Goal: Transaction & Acquisition: Book appointment/travel/reservation

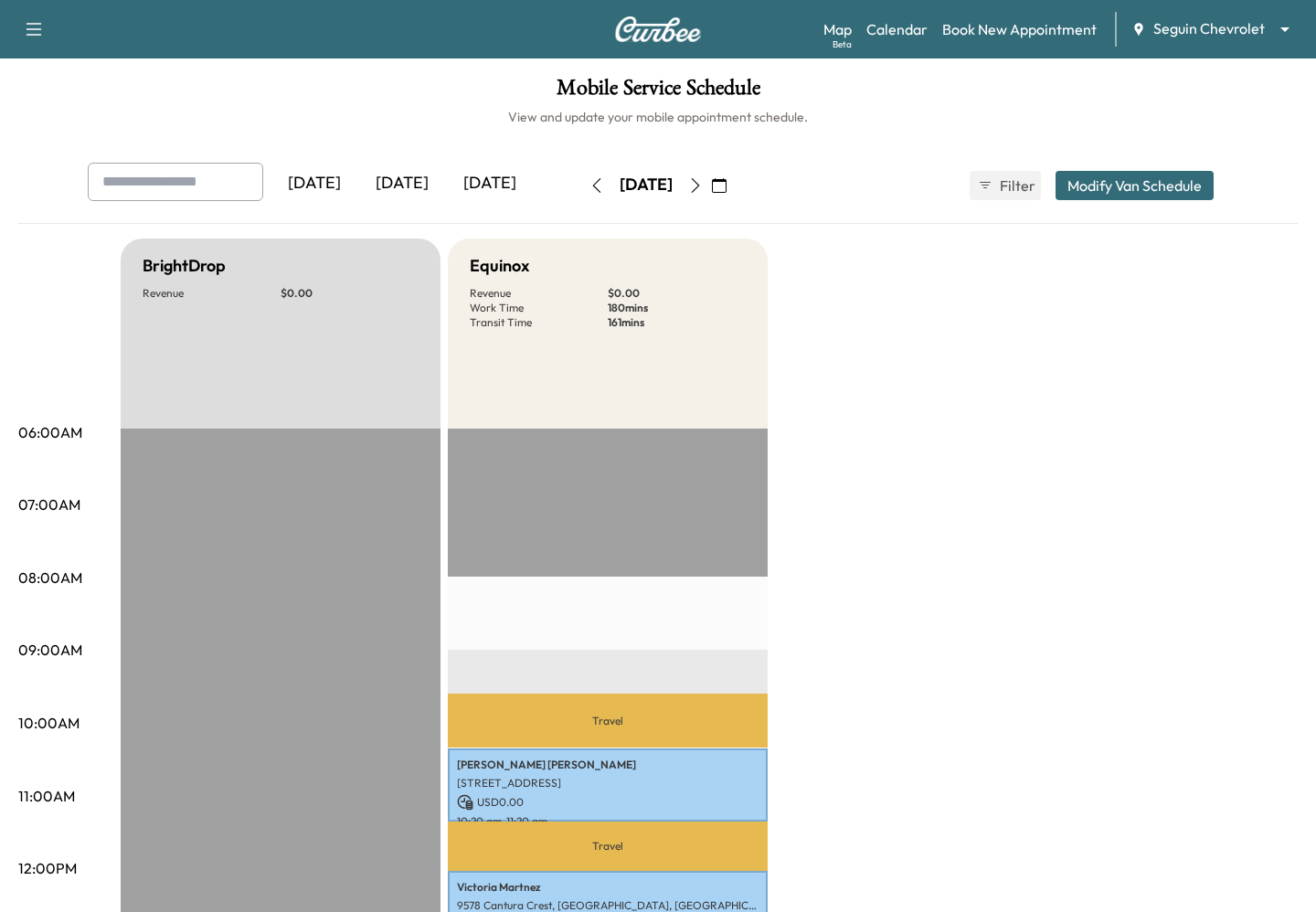
scroll to position [593, 0]
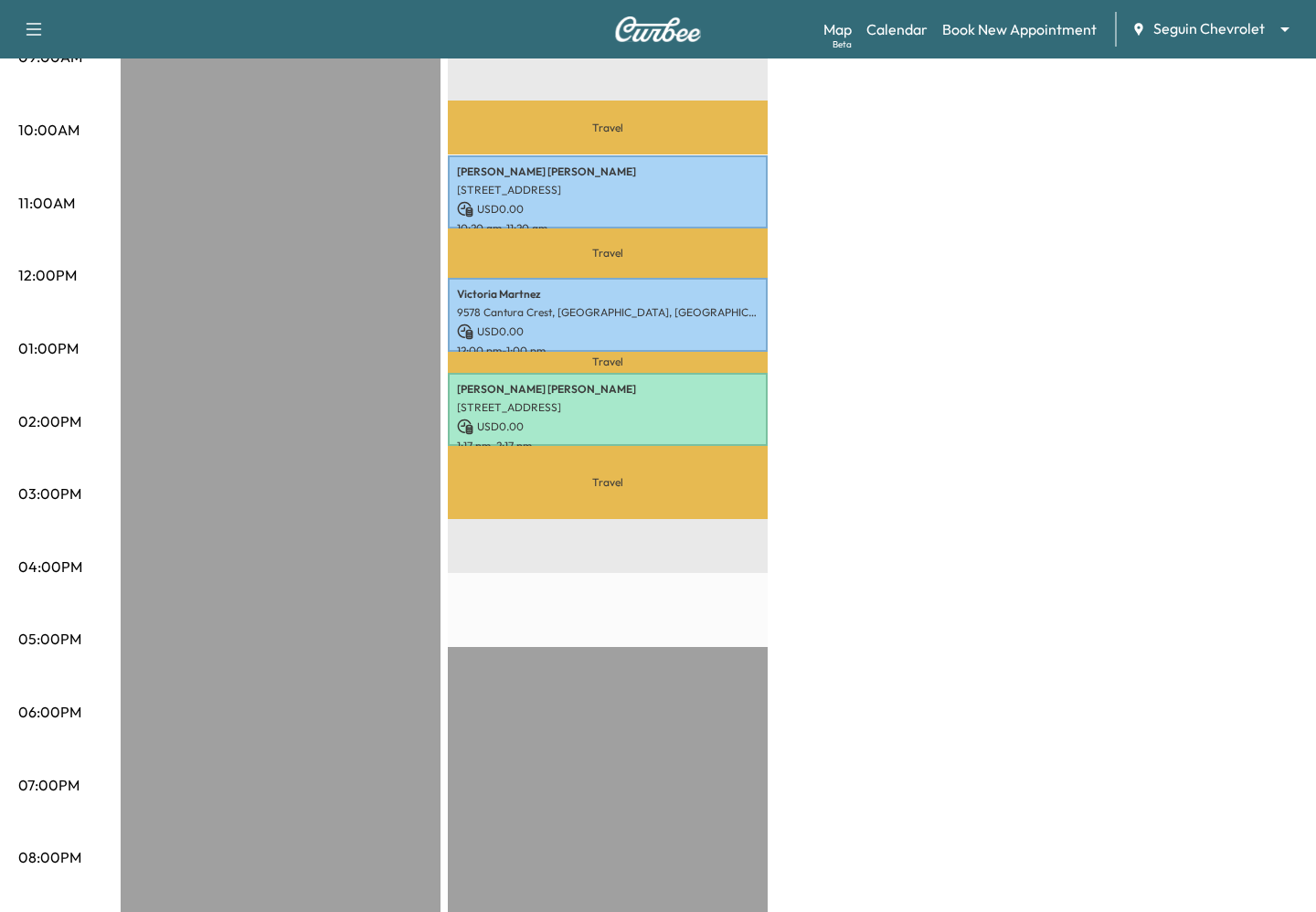
click at [1159, 41] on div "Map Beta Calendar Book New Appointment Seguin Chevrolet ******** ​" at bounding box center [1062, 29] width 478 height 35
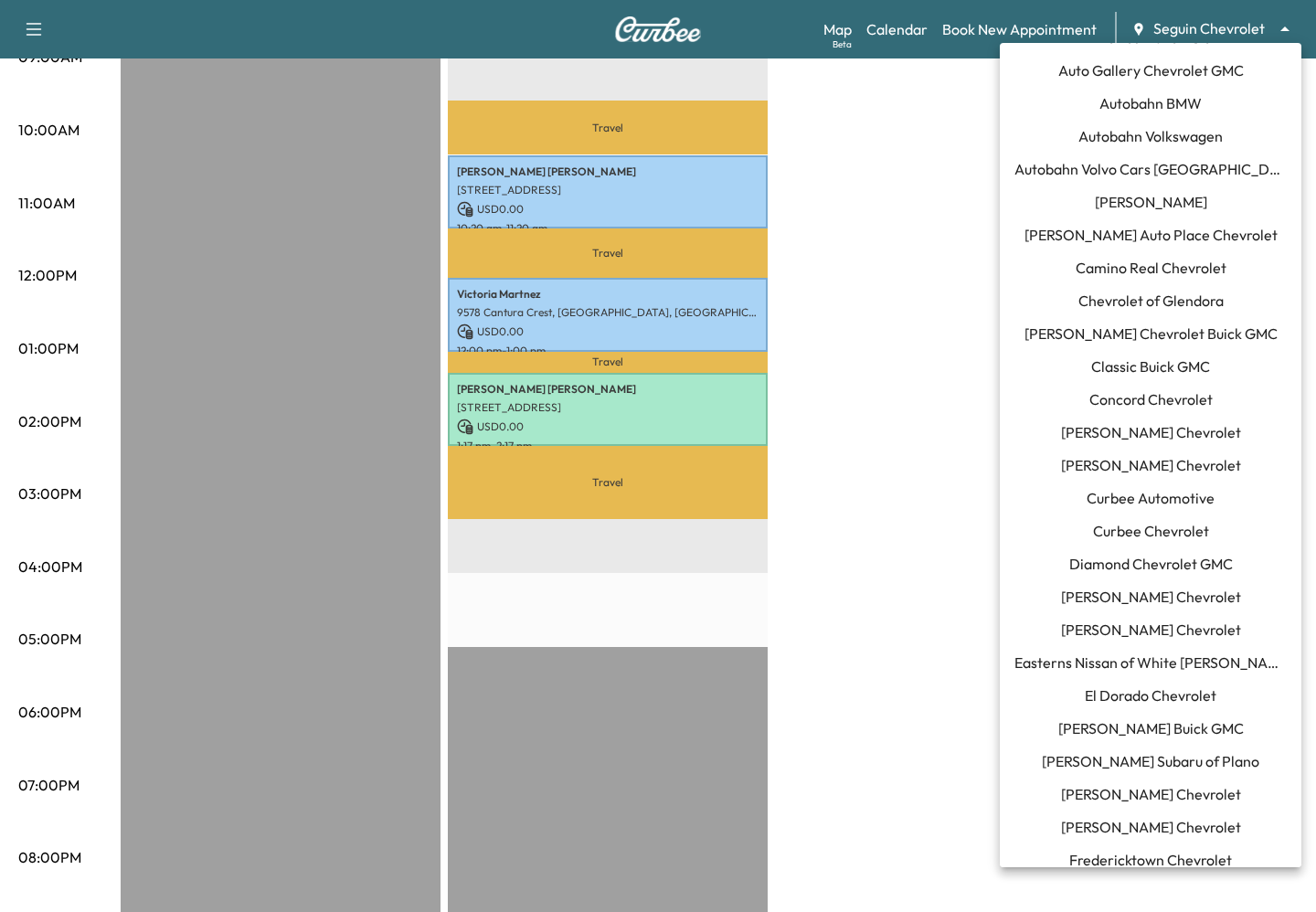
scroll to position [0, 0]
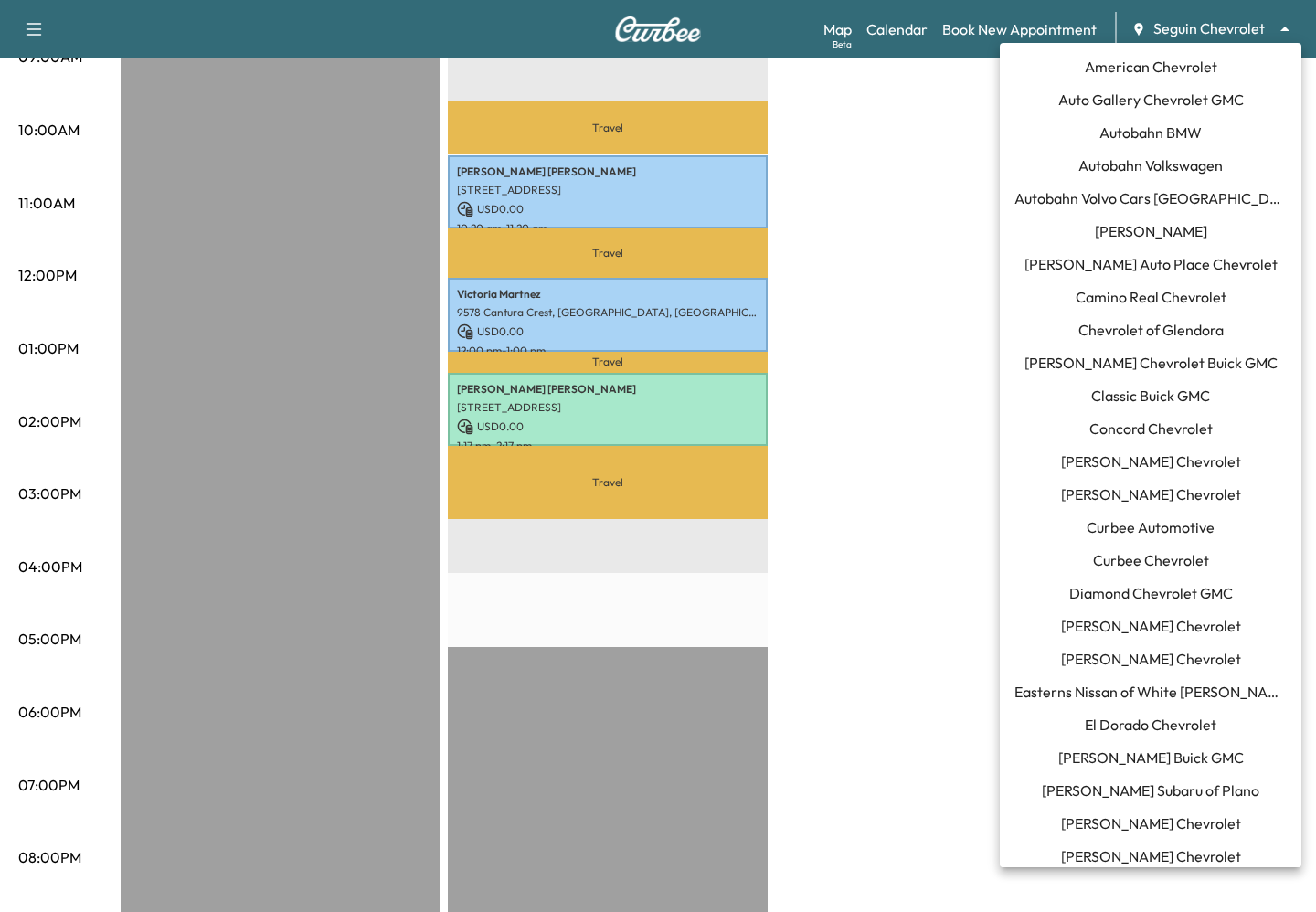
click at [1113, 369] on span "[PERSON_NAME] Chevrolet Buick GMC" at bounding box center [1150, 363] width 253 height 22
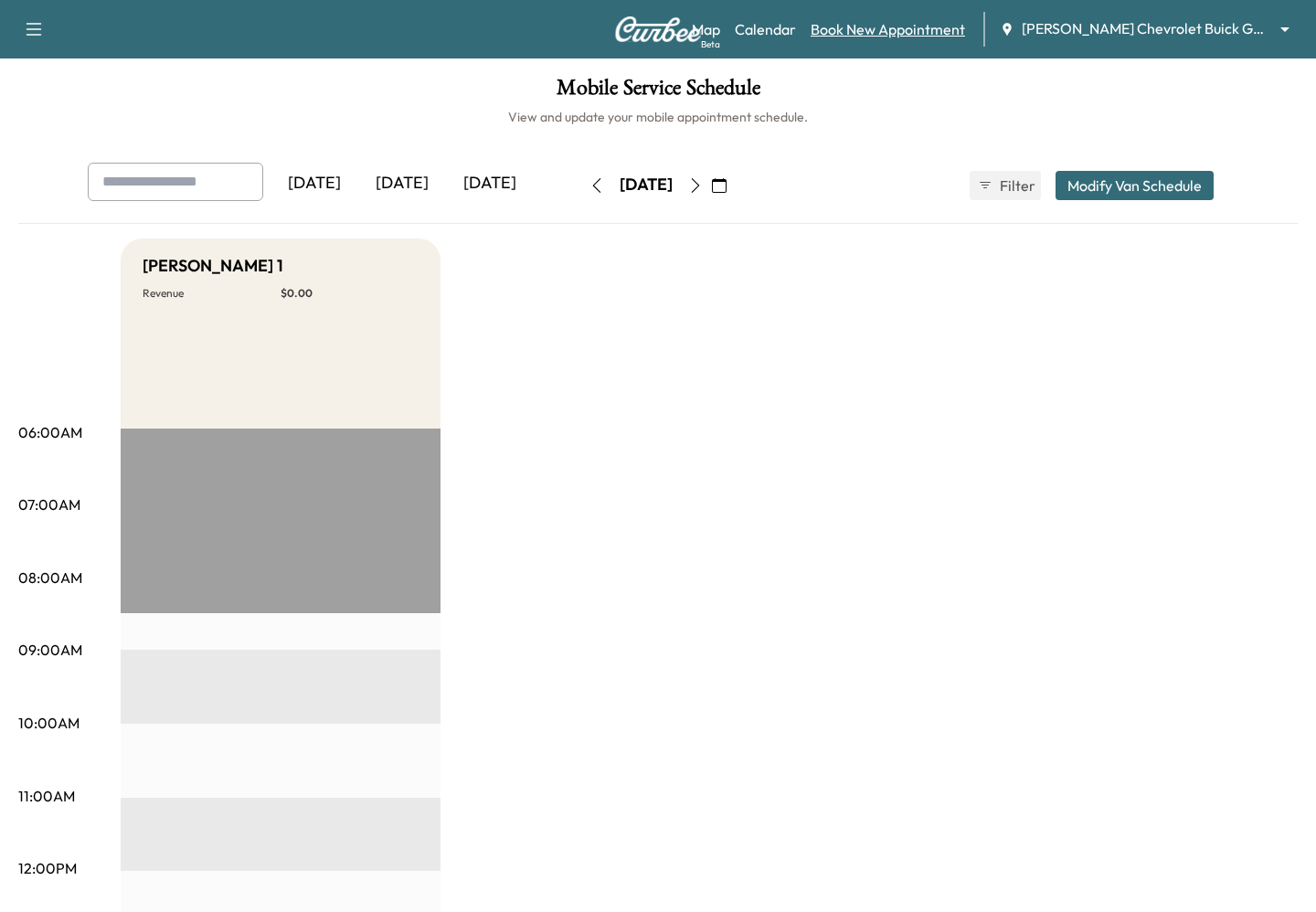
click at [965, 32] on link "Book New Appointment" at bounding box center [888, 29] width 155 height 22
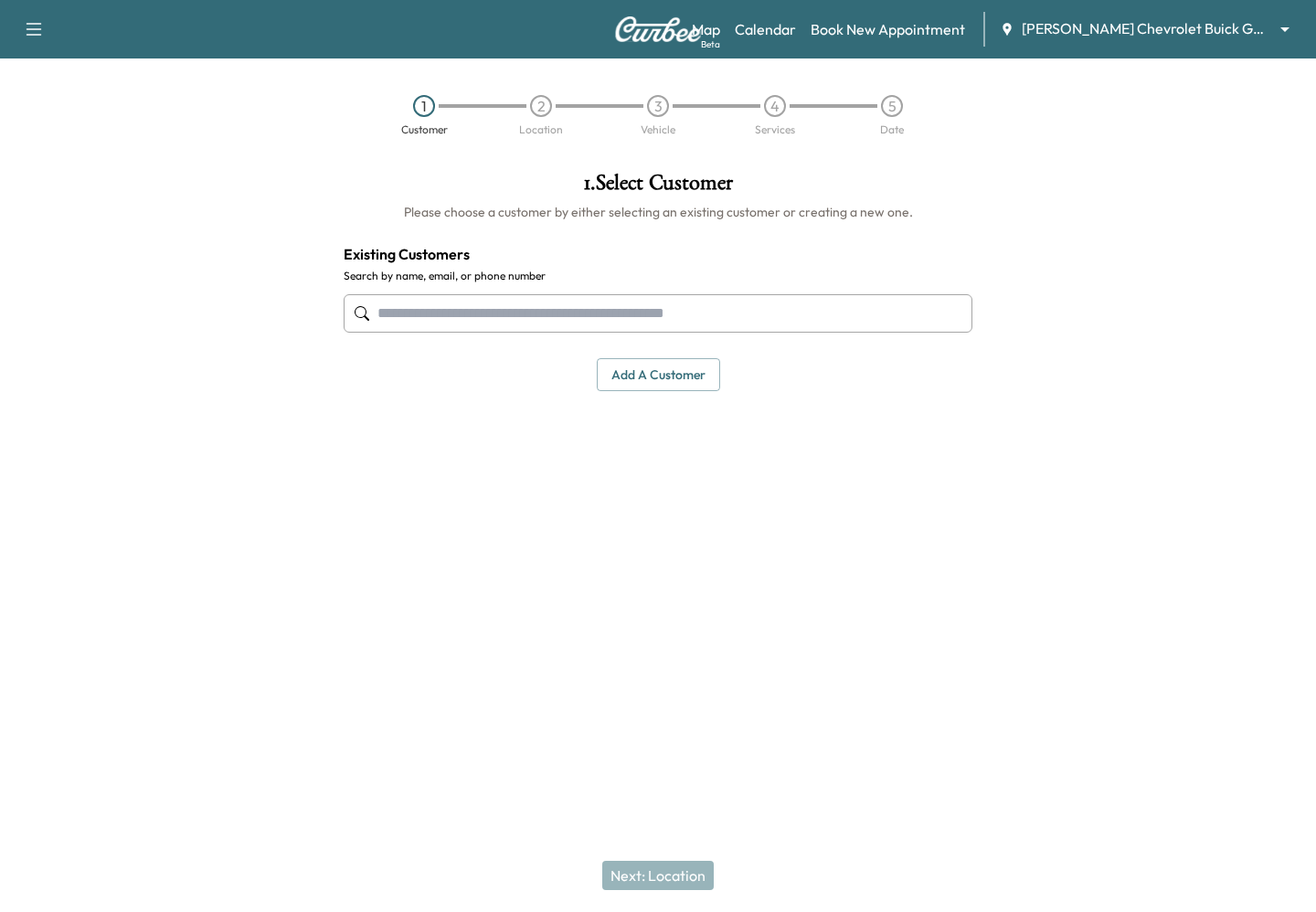
click at [703, 299] on input "text" at bounding box center [658, 313] width 629 height 39
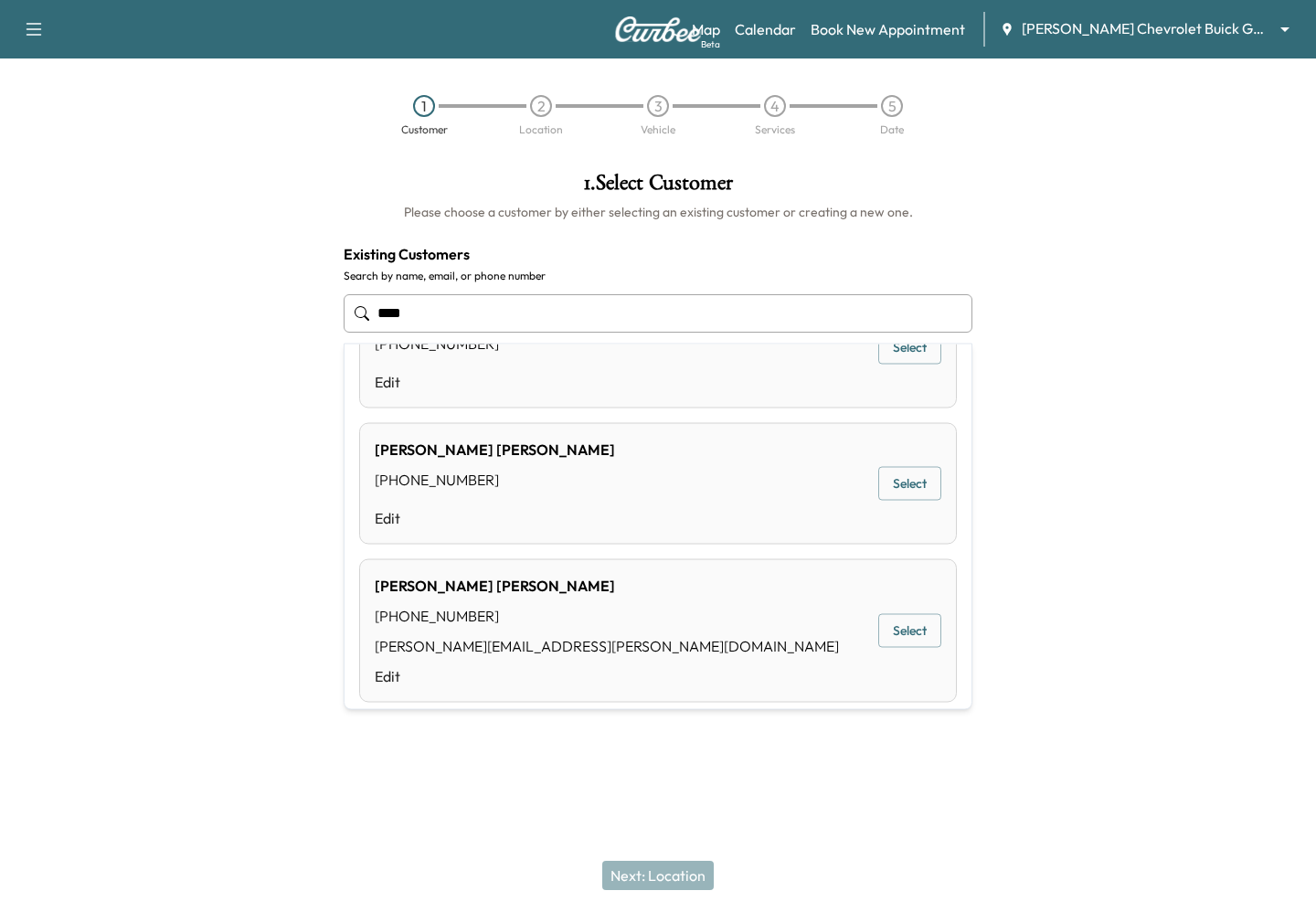
scroll to position [111, 0]
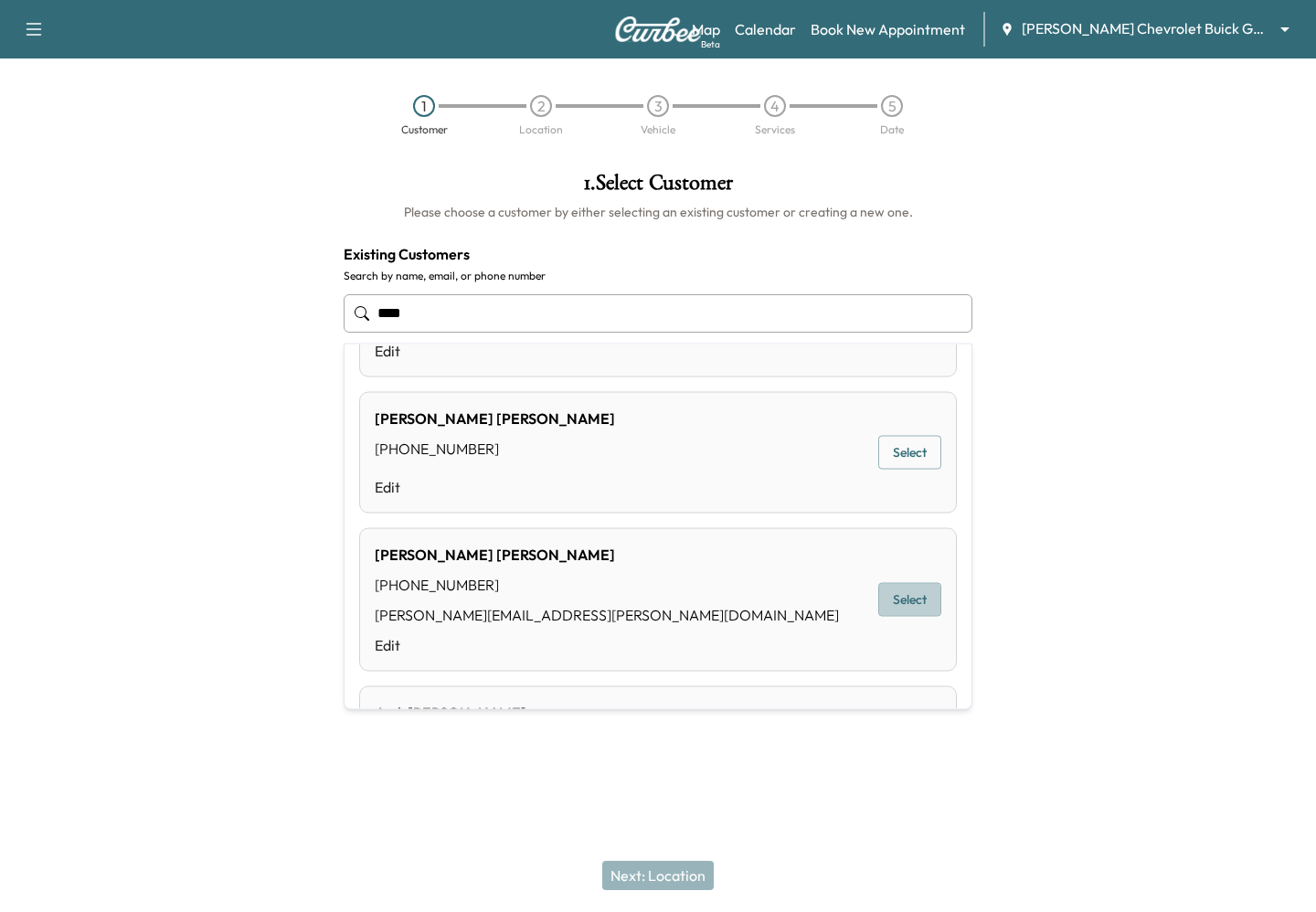
click at [896, 610] on button "Select" at bounding box center [909, 600] width 63 height 34
type input "**********"
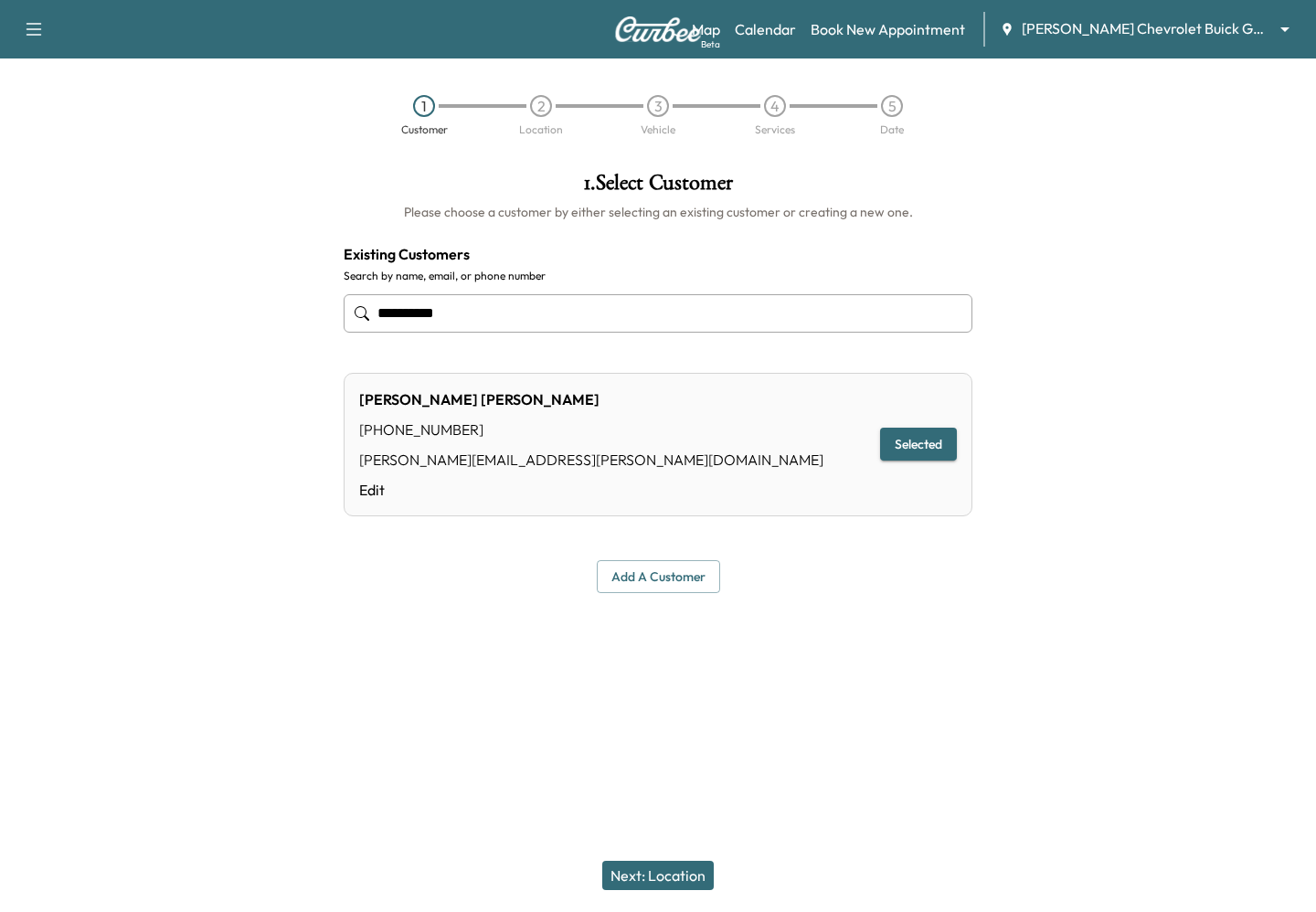
click at [660, 876] on button "Next: Location" at bounding box center [658, 876] width 111 height 29
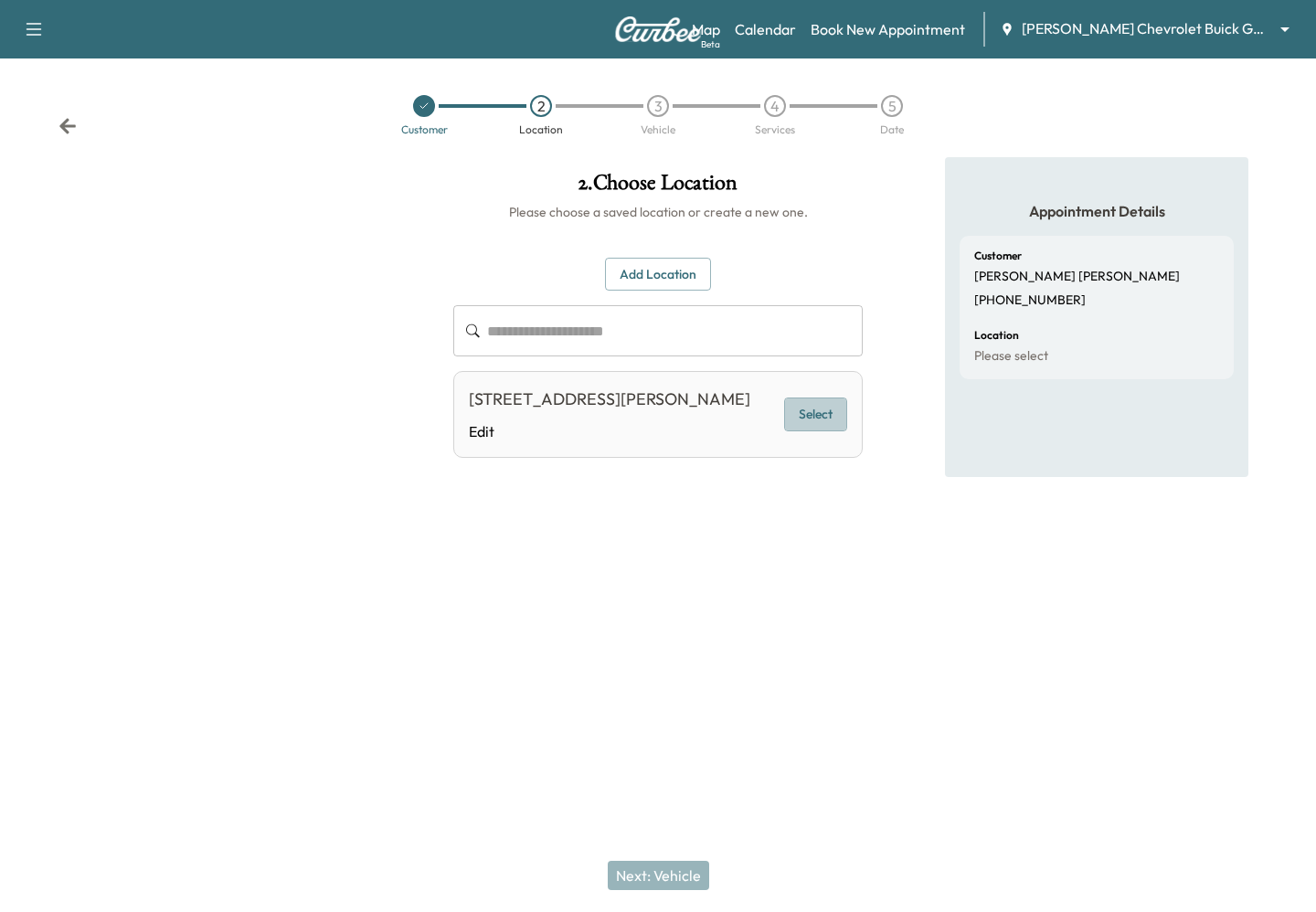
click at [800, 422] on button "Select" at bounding box center [815, 415] width 63 height 34
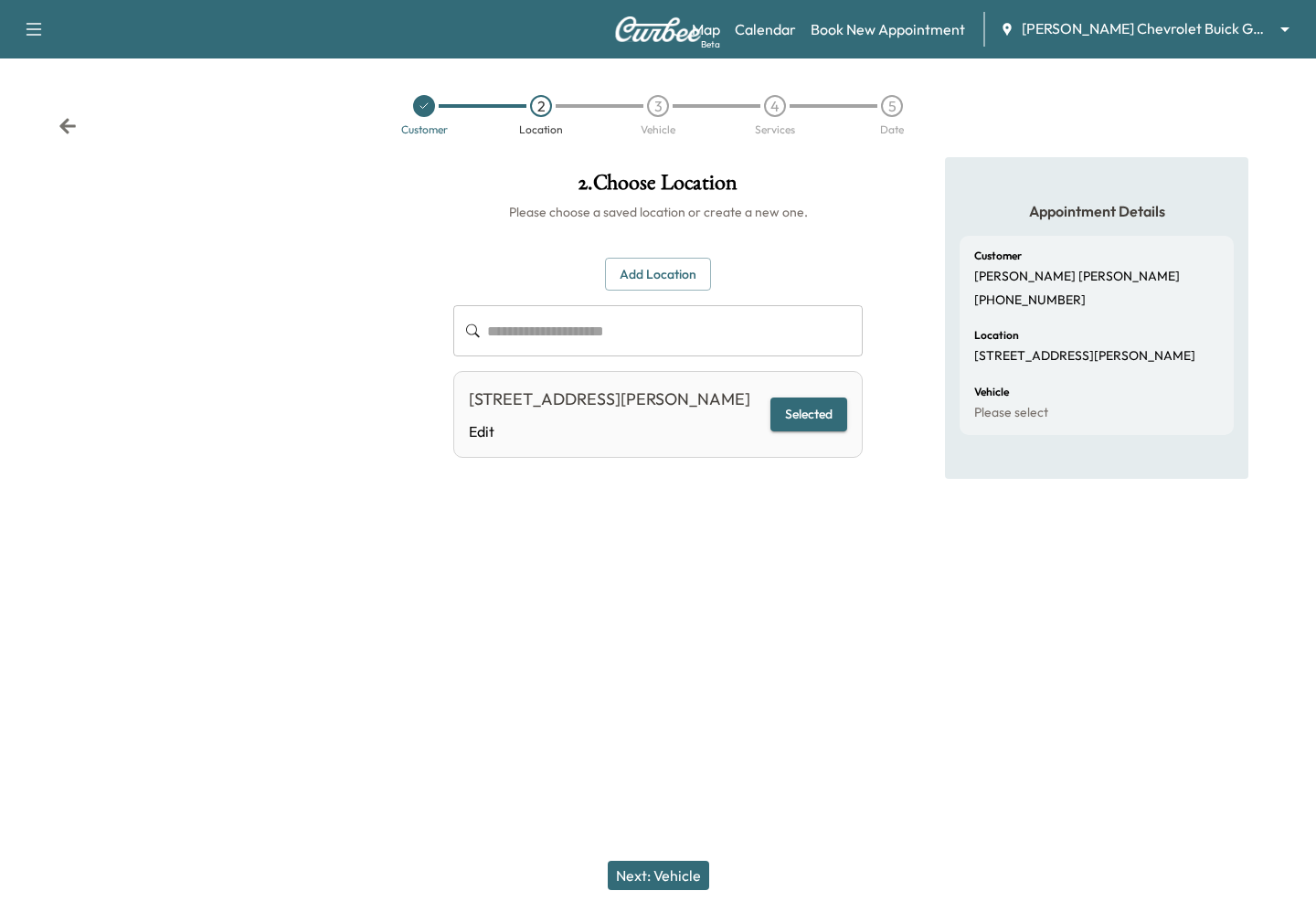
click at [650, 866] on button "Next: Vehicle" at bounding box center [658, 876] width 101 height 29
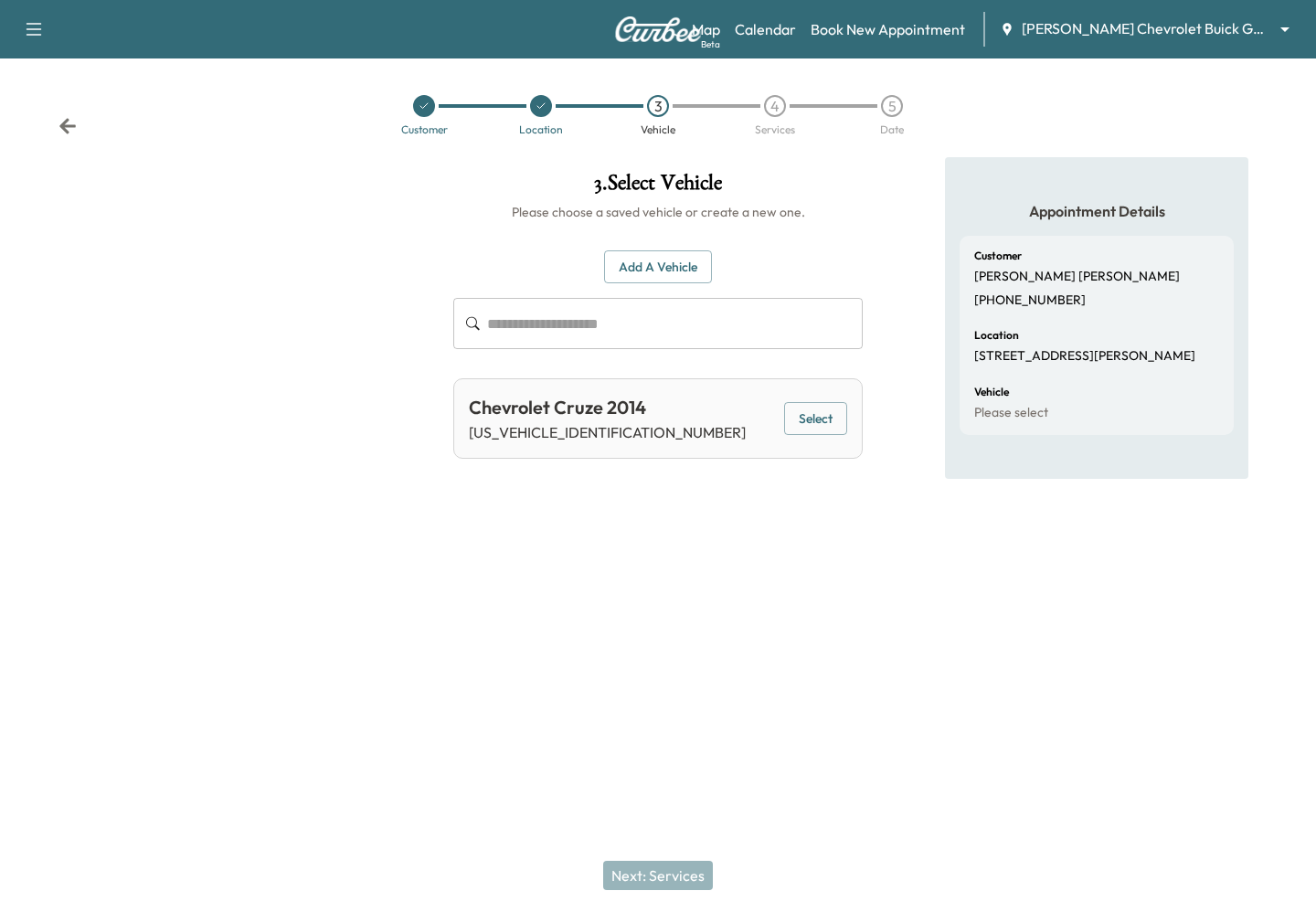
click at [822, 422] on button "Select" at bounding box center [815, 419] width 63 height 34
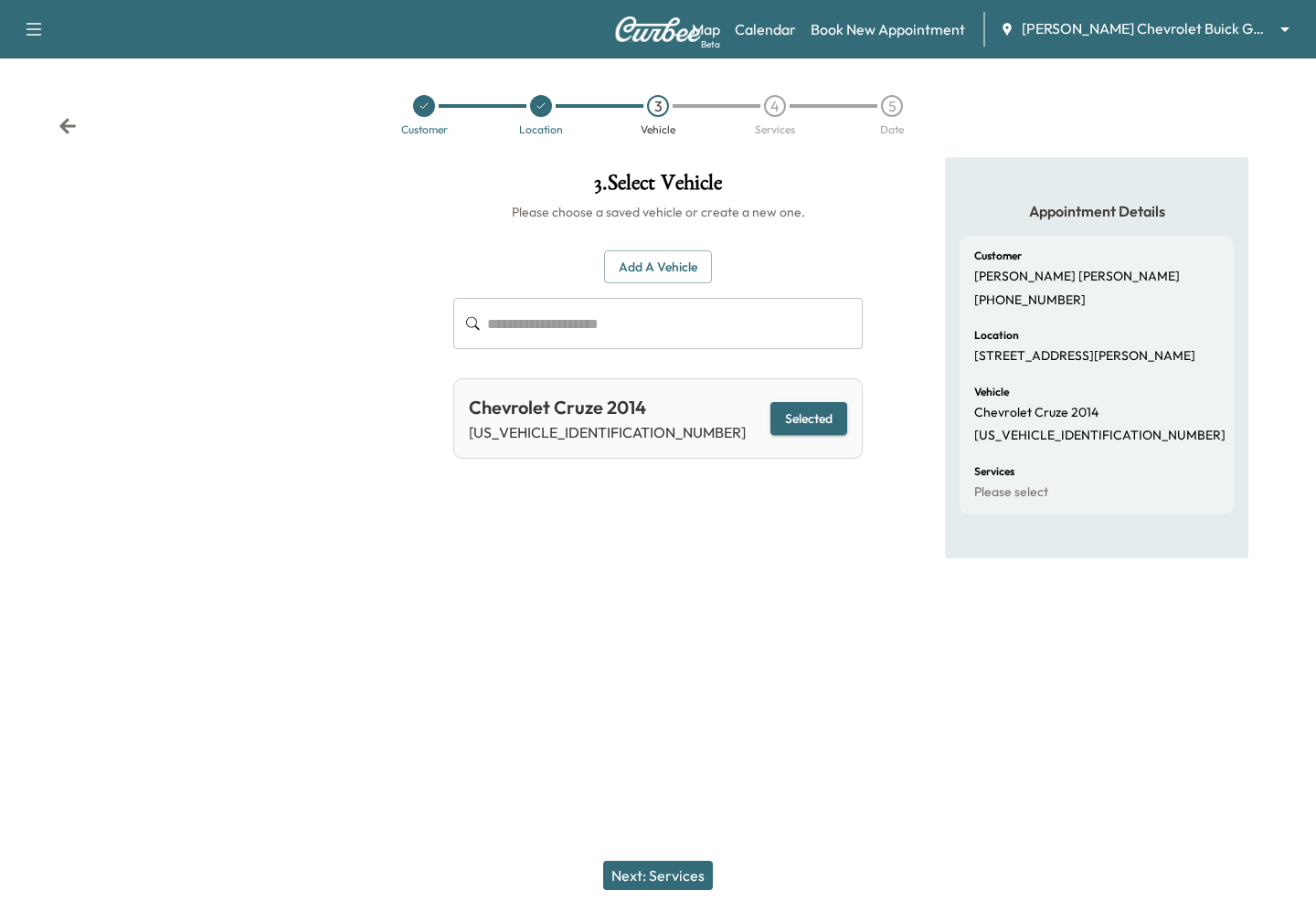
click at [637, 870] on button "Next: Services" at bounding box center [658, 876] width 110 height 29
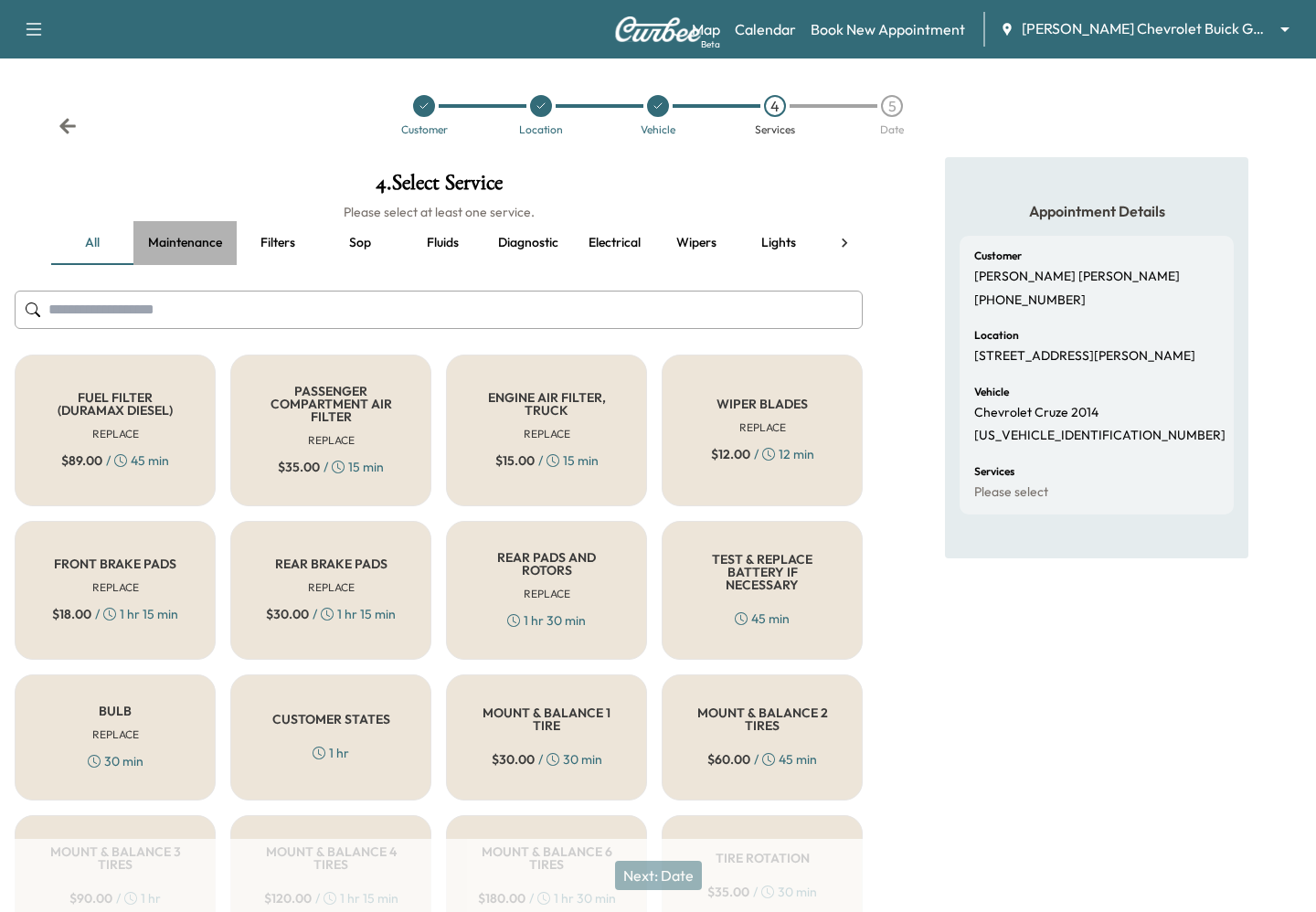
click at [203, 238] on button "Maintenance" at bounding box center [185, 243] width 103 height 44
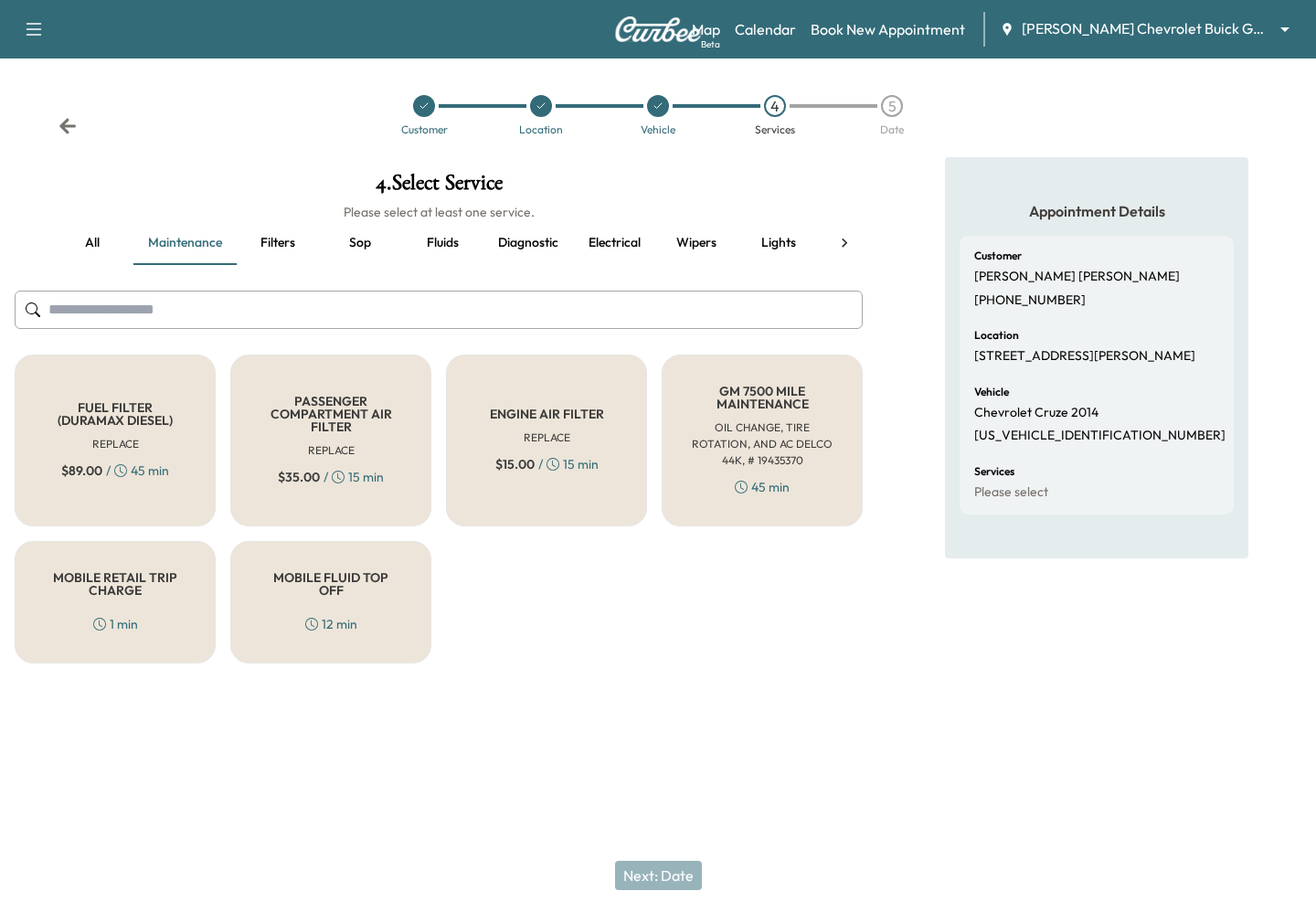
click at [300, 428] on h5 "PASSENGER COMPARTMENT AIR FILTER" at bounding box center [331, 415] width 141 height 39
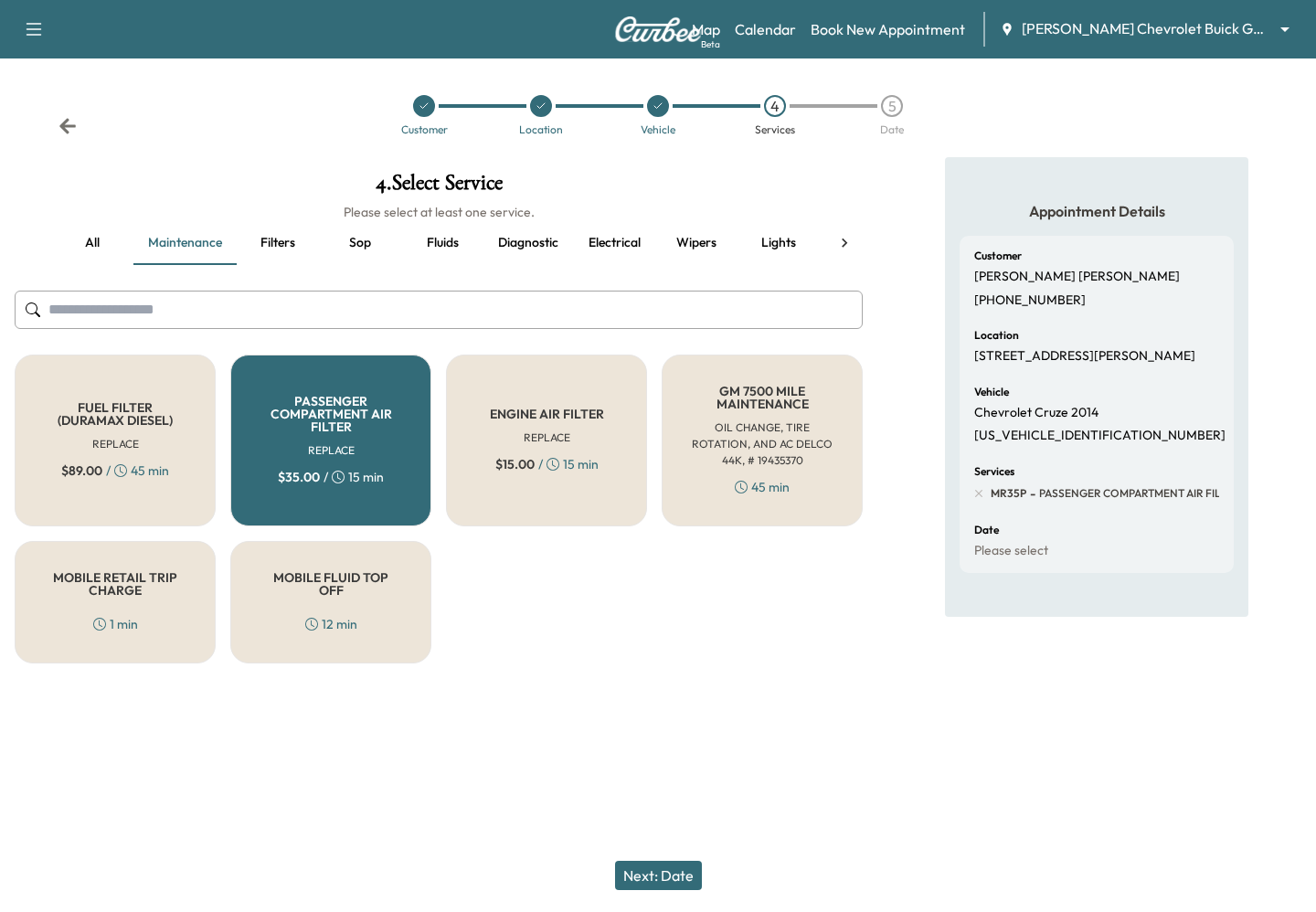
click at [300, 428] on h5 "PASSENGER COMPARTMENT AIR FILTER" at bounding box center [331, 415] width 141 height 39
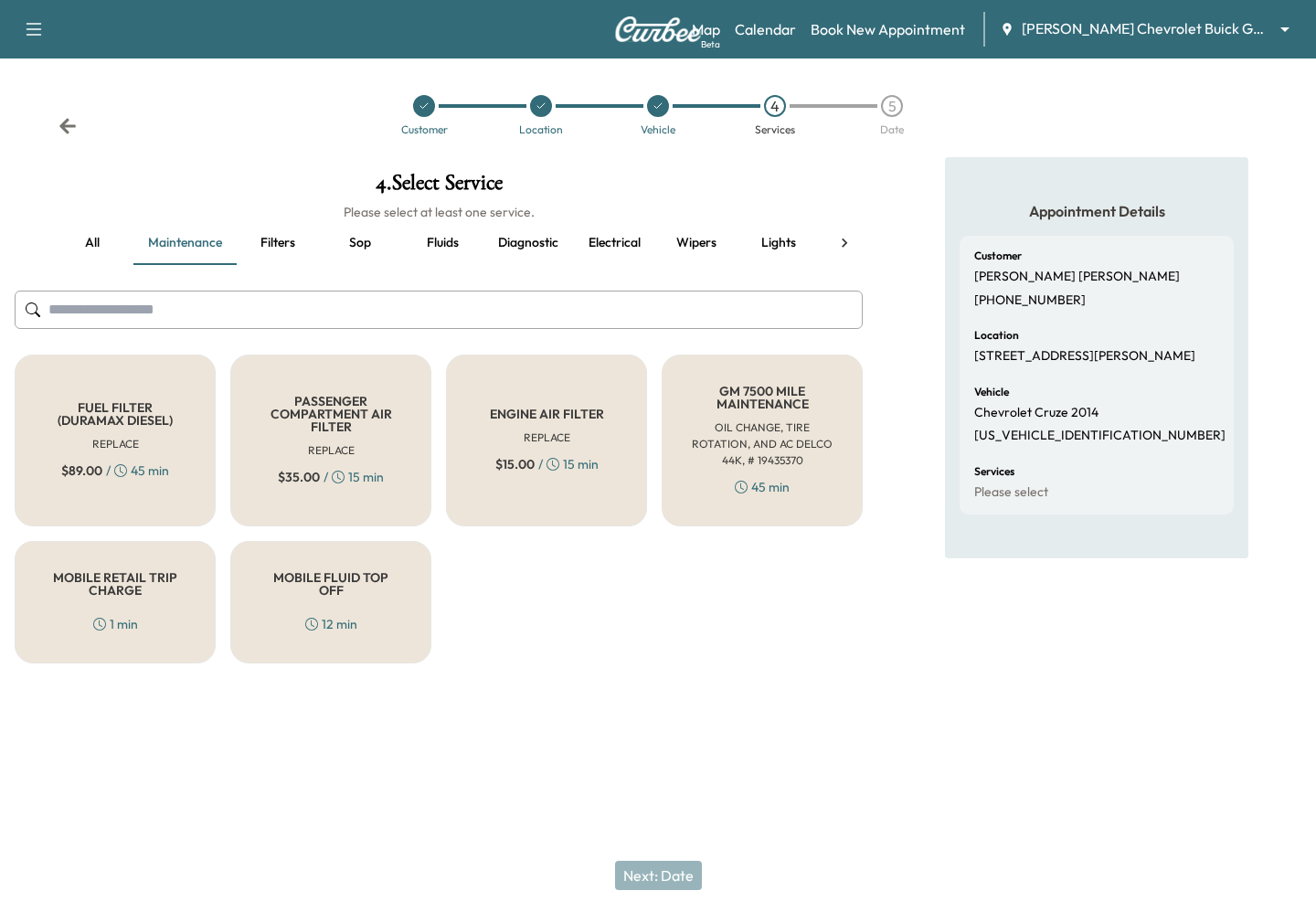
click at [288, 243] on button "Filters" at bounding box center [277, 243] width 82 height 44
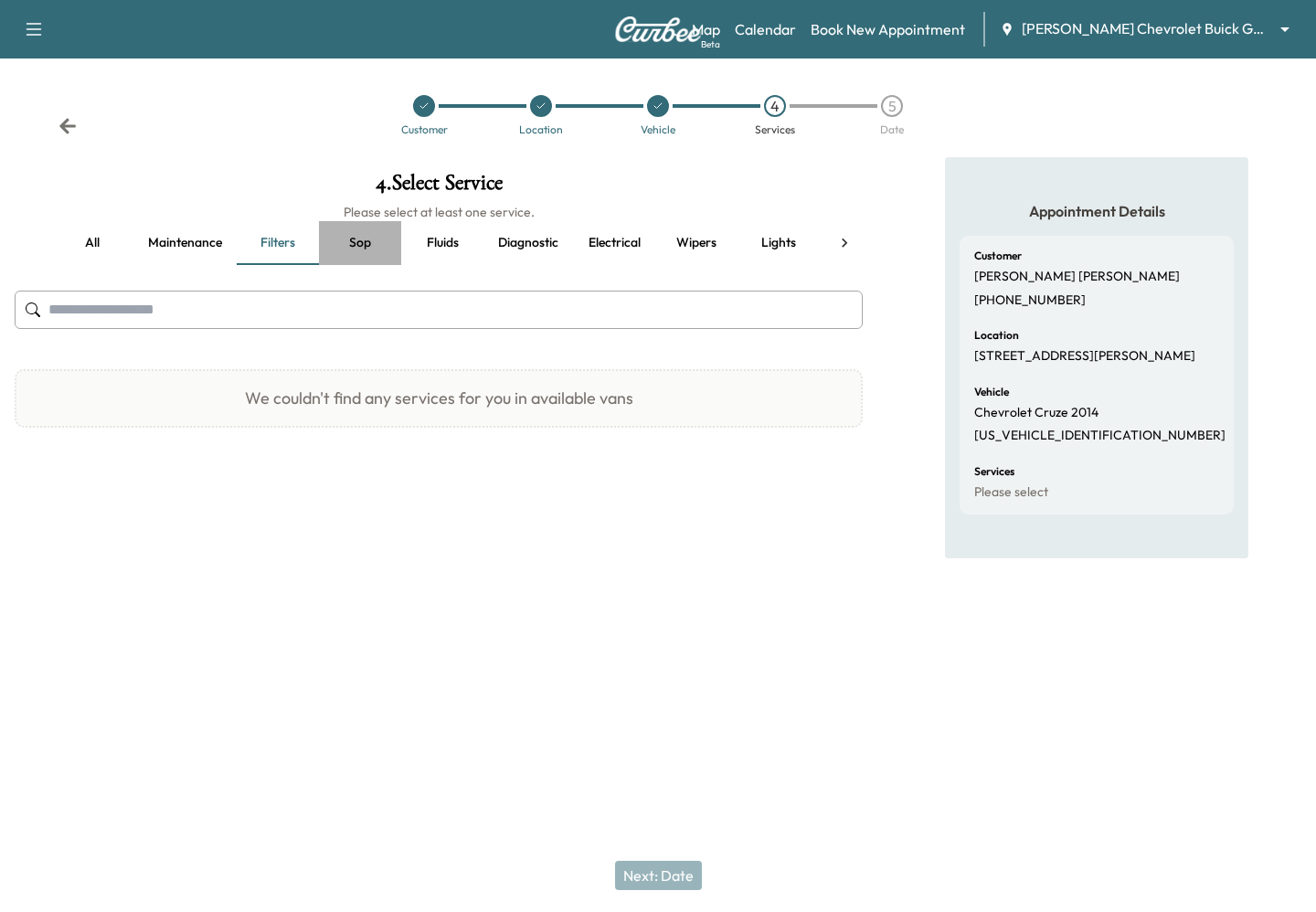
click at [355, 243] on button "Sop" at bounding box center [359, 243] width 82 height 44
click at [430, 240] on button "Fluids" at bounding box center [442, 243] width 82 height 44
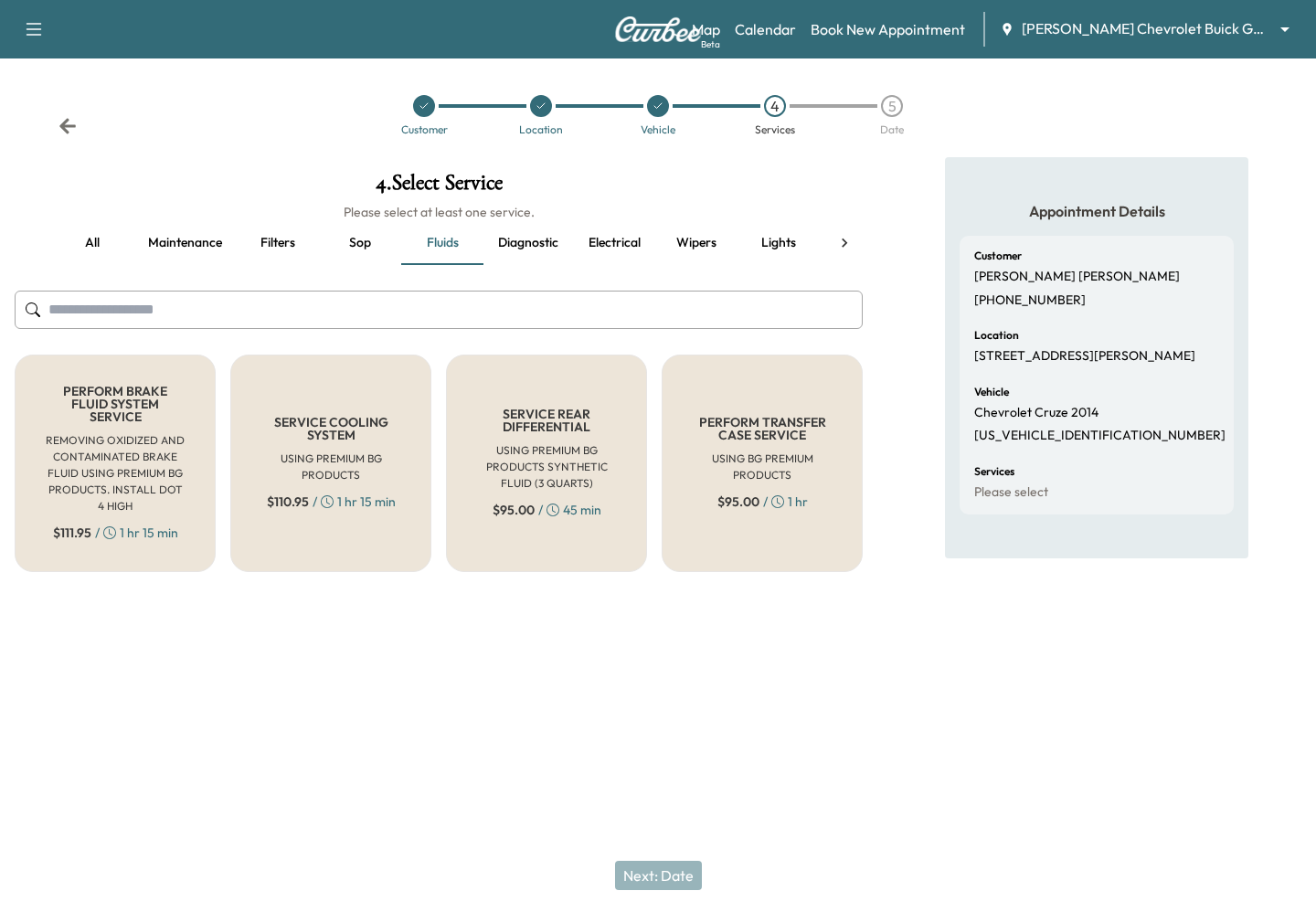
click at [535, 250] on button "Diagnostic" at bounding box center [528, 243] width 89 height 44
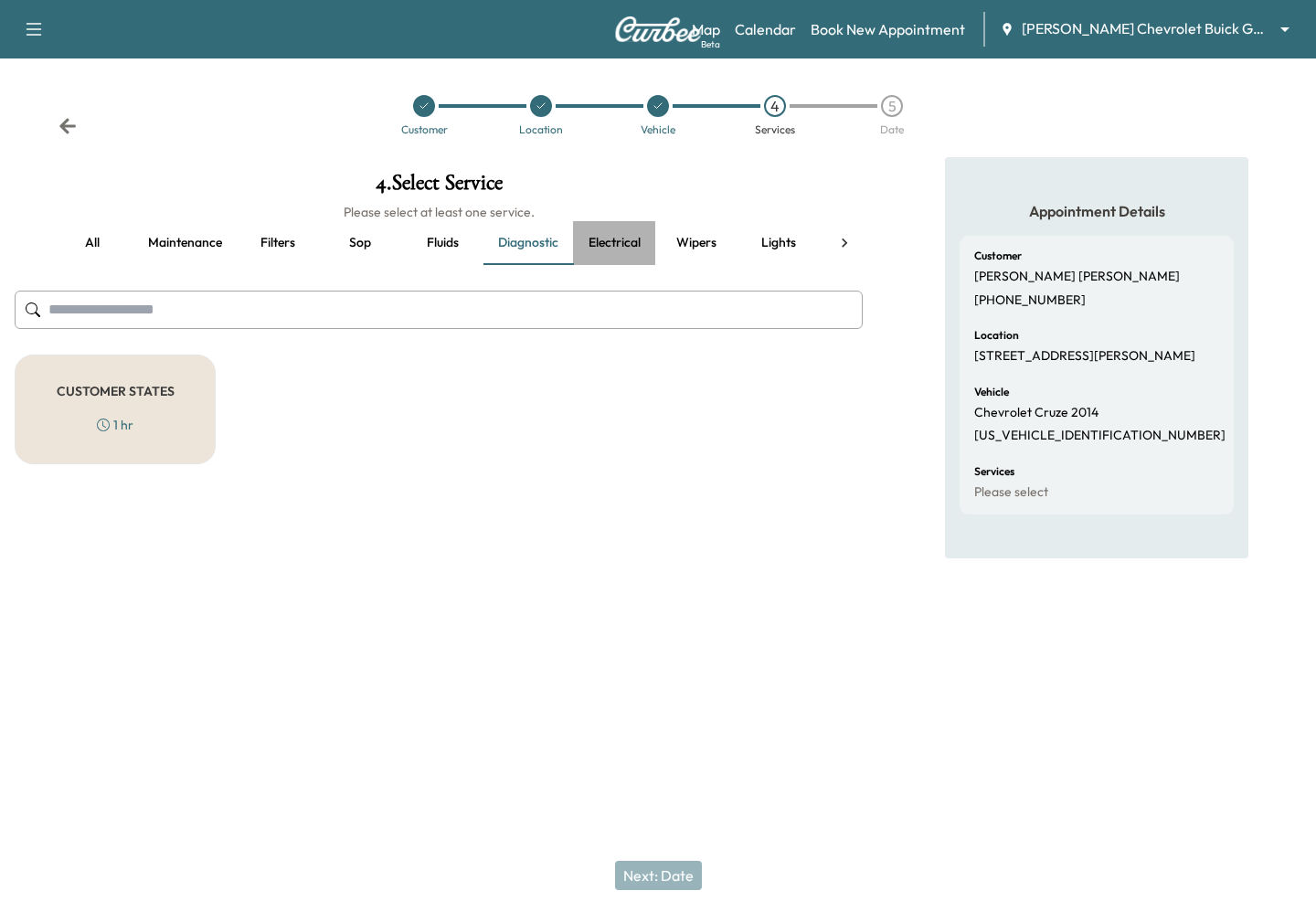
click at [607, 243] on button "Electrical" at bounding box center [613, 243] width 82 height 44
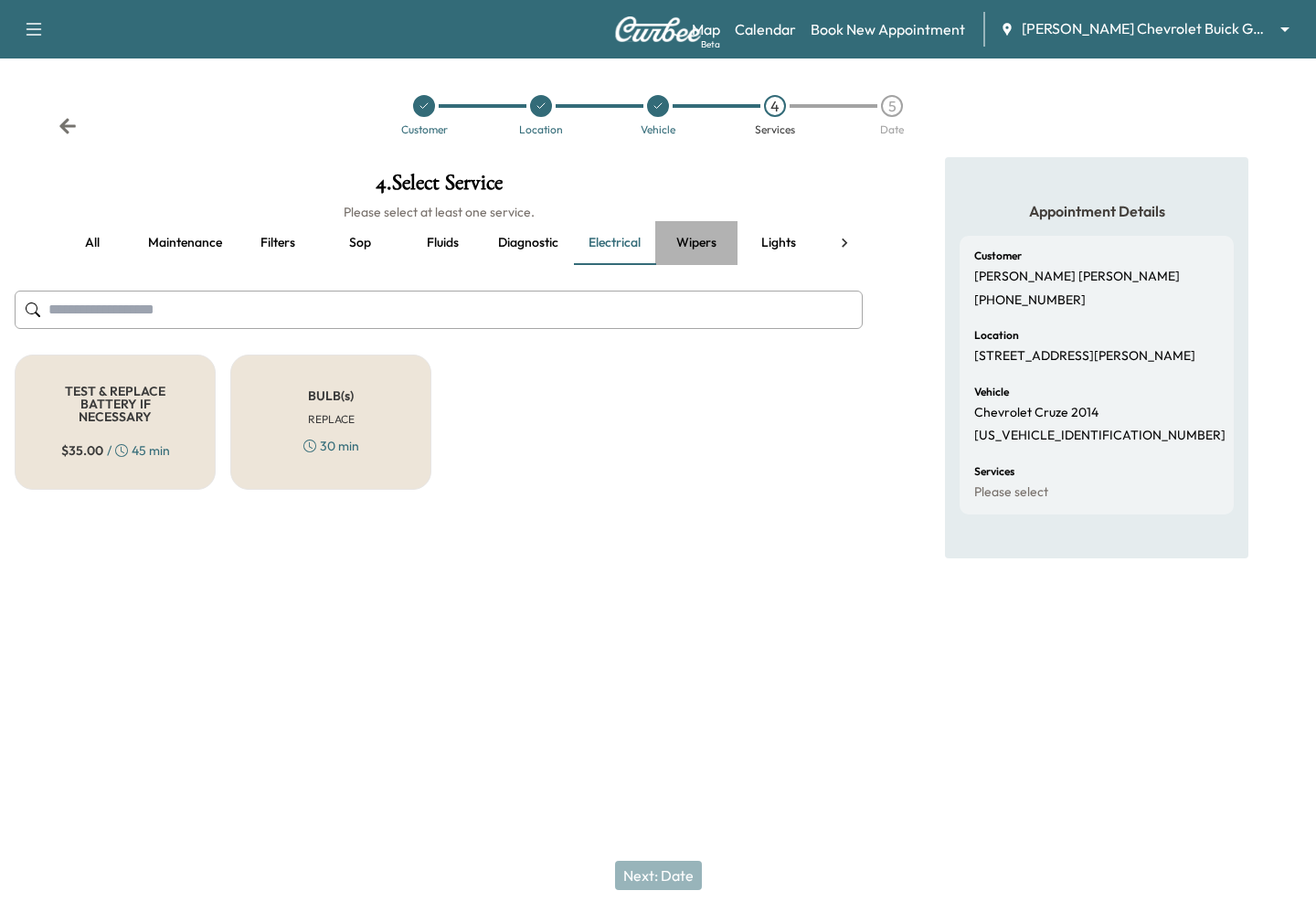
click at [704, 245] on button "Wipers" at bounding box center [695, 243] width 82 height 44
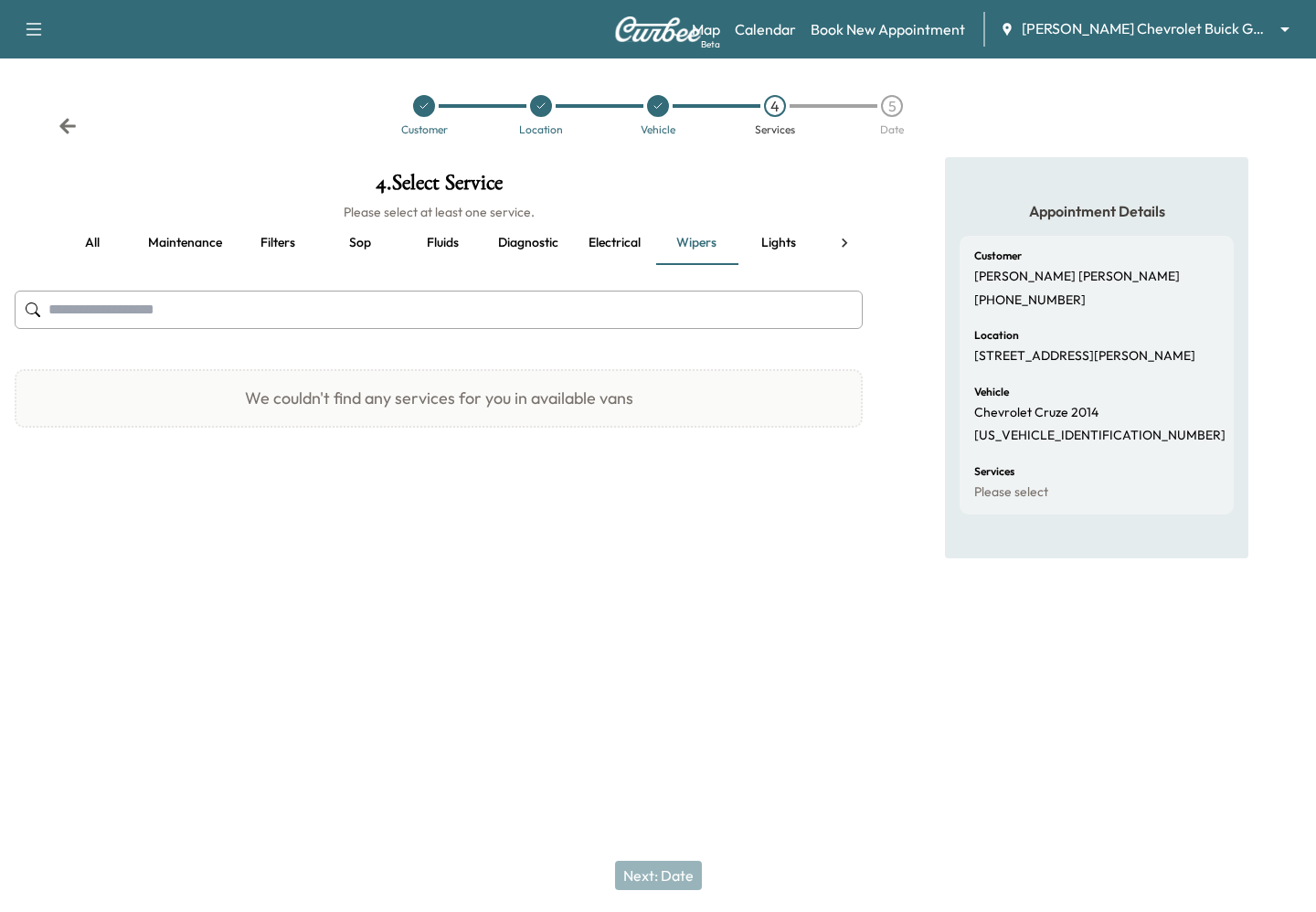
click at [782, 242] on button "Lights" at bounding box center [778, 243] width 82 height 44
click at [449, 241] on button "Tires" at bounding box center [446, 243] width 82 height 44
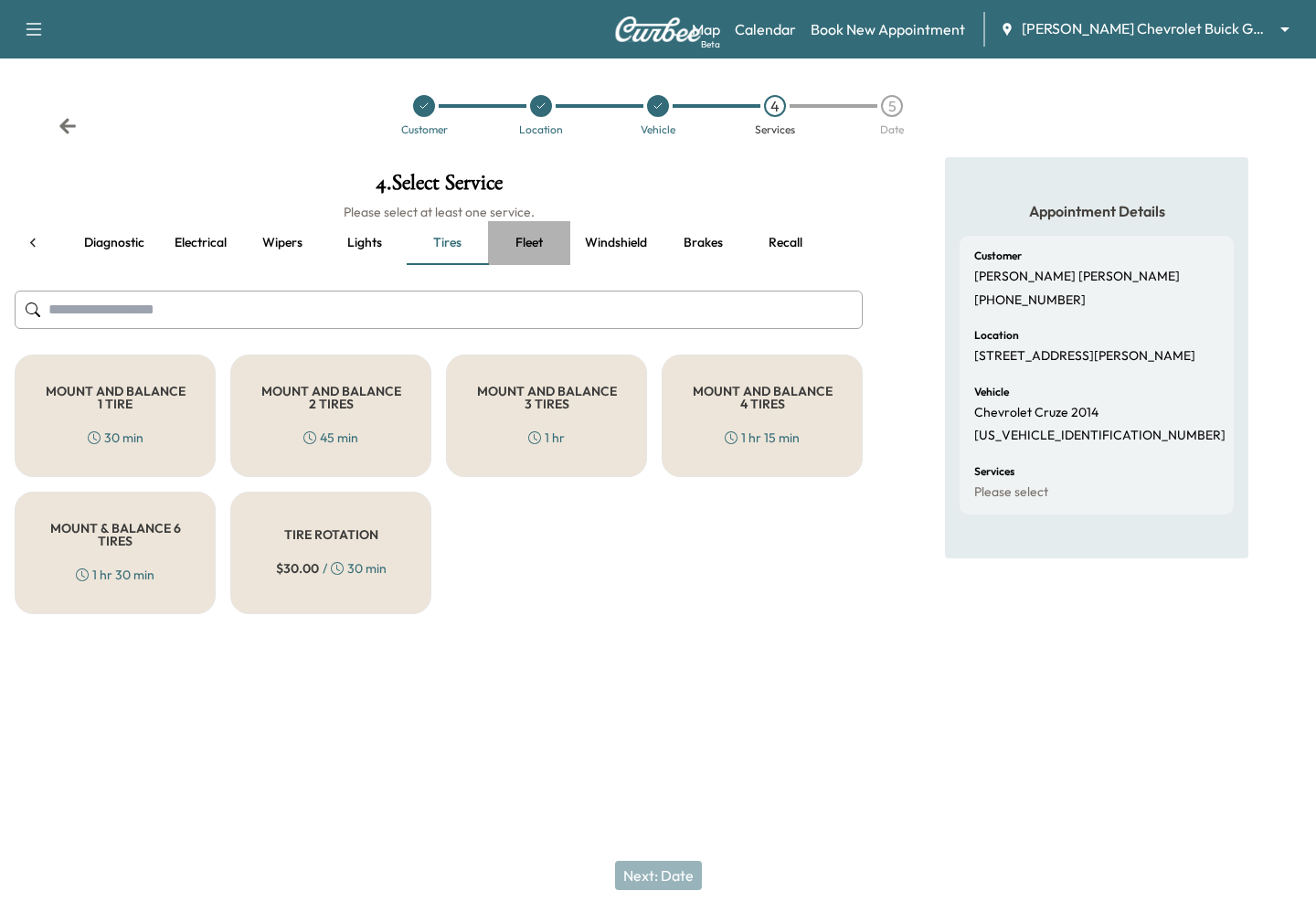
click at [541, 243] on button "Fleet" at bounding box center [529, 243] width 82 height 44
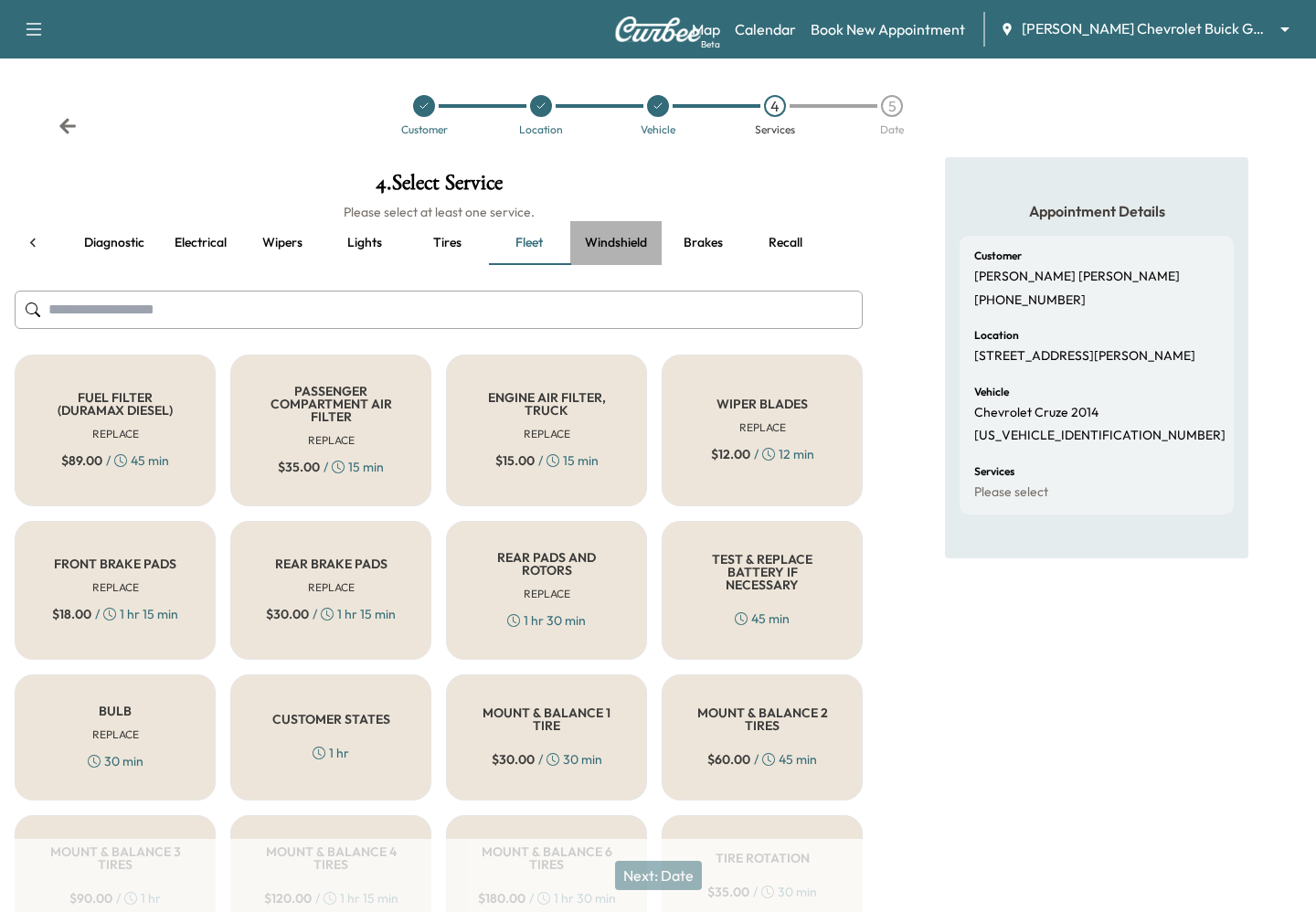
click at [603, 240] on button "Windshield" at bounding box center [615, 243] width 91 height 44
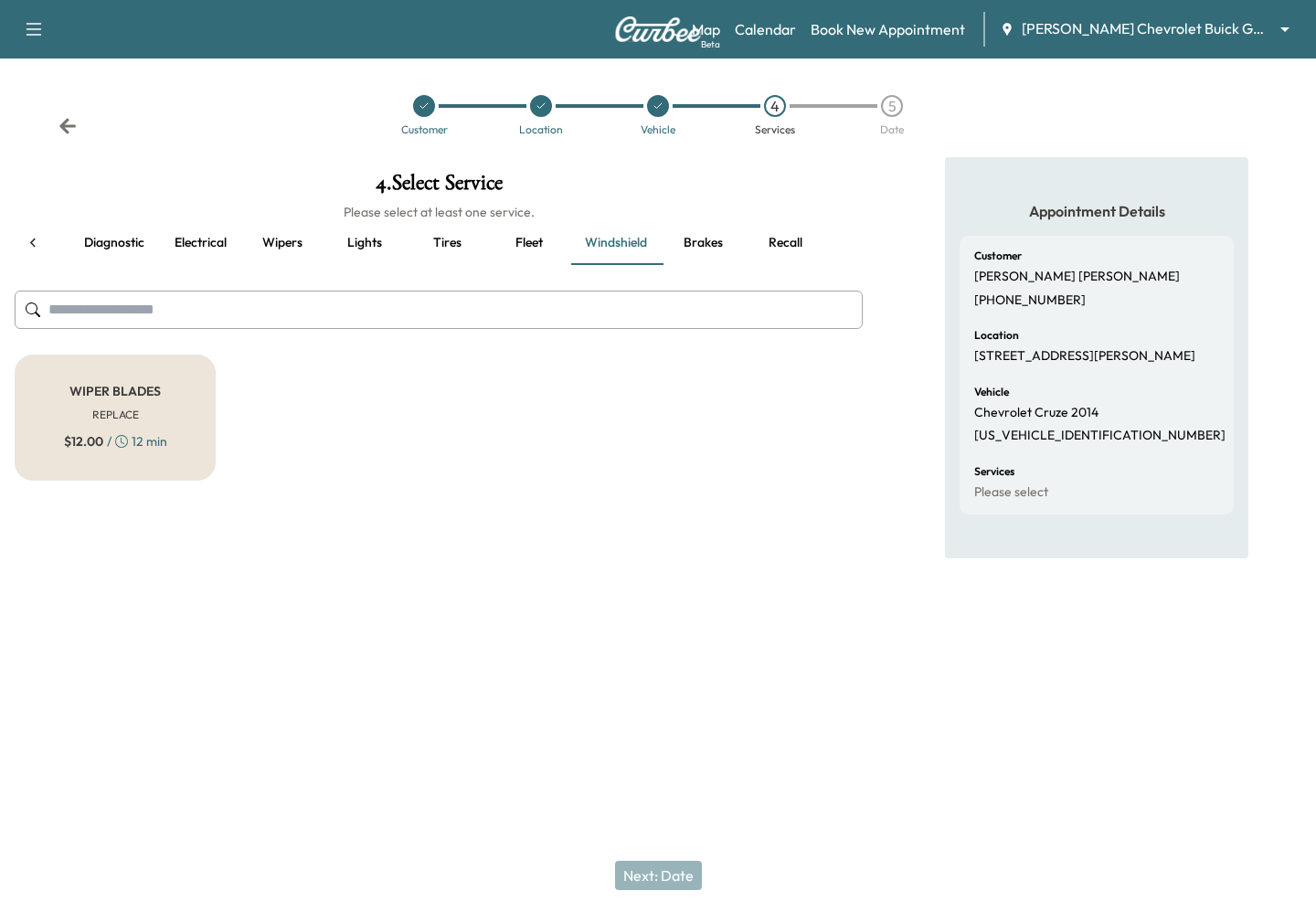
click at [474, 266] on div "4 . Select Service Please select at least one service. all Maintenance Filters …" at bounding box center [438, 326] width 877 height 338
click at [518, 261] on button "Fleet" at bounding box center [529, 243] width 82 height 44
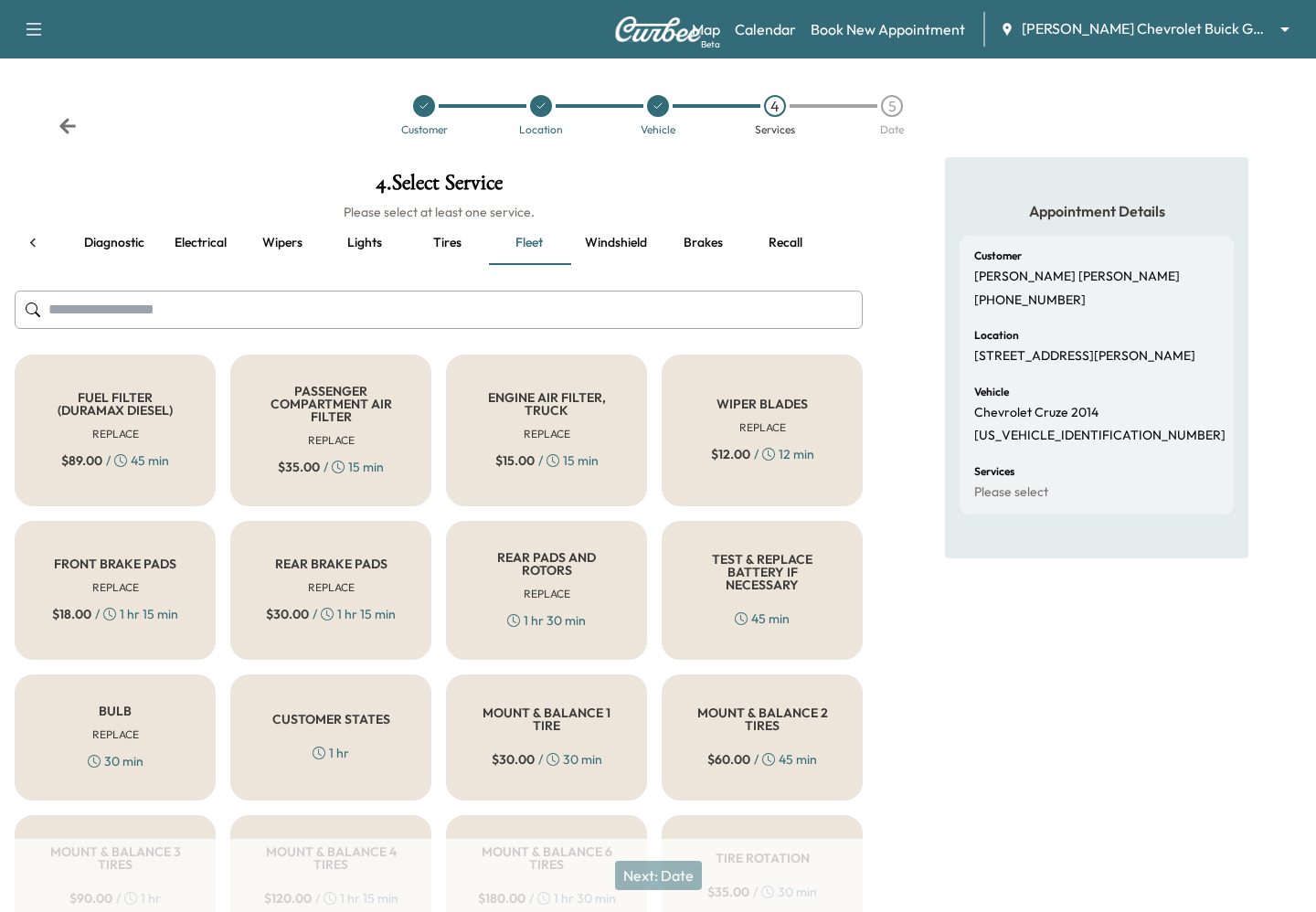
click at [567, 434] on h6 "REPLACE" at bounding box center [546, 434] width 47 height 17
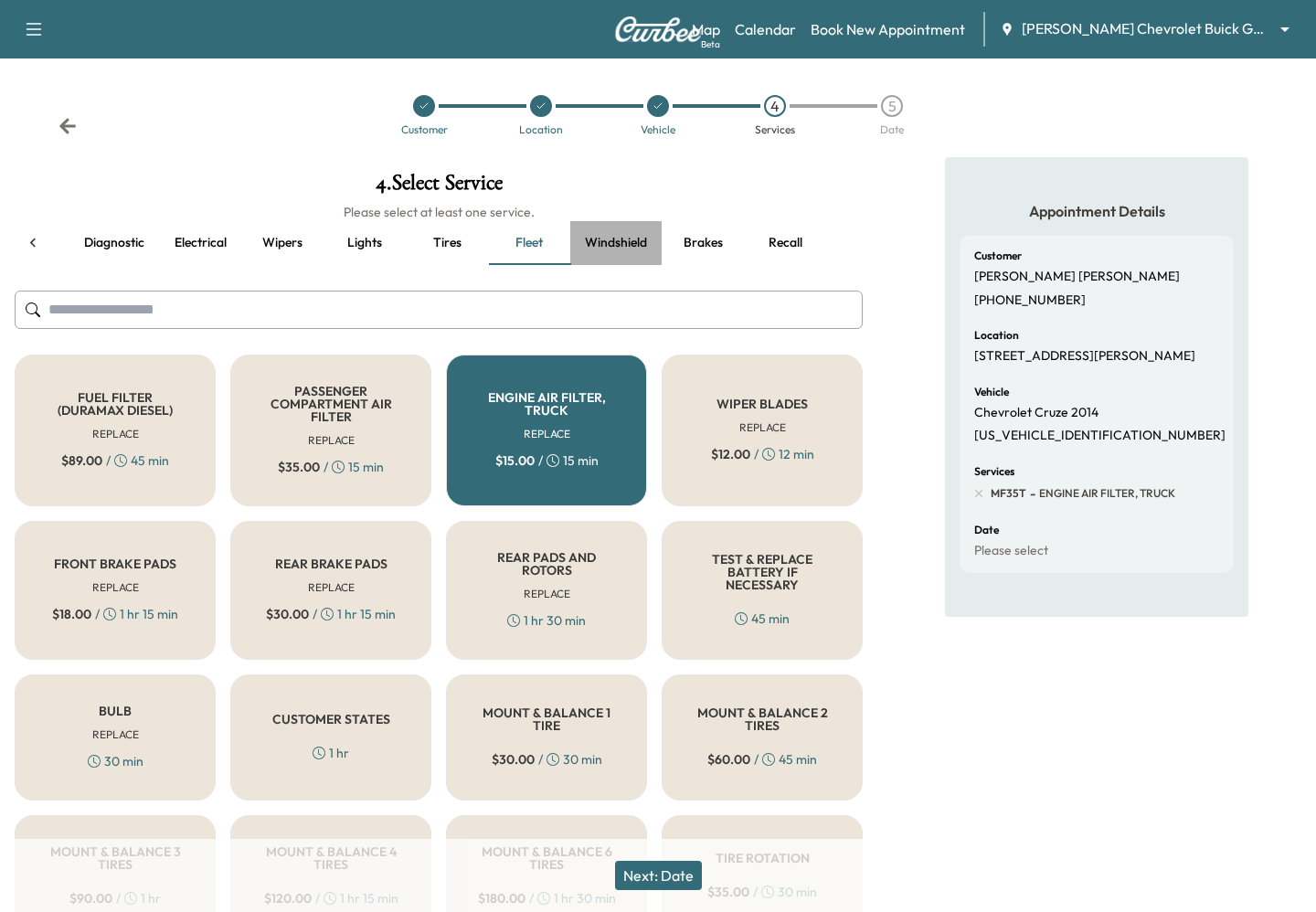
click at [637, 229] on button "Windshield" at bounding box center [615, 243] width 91 height 44
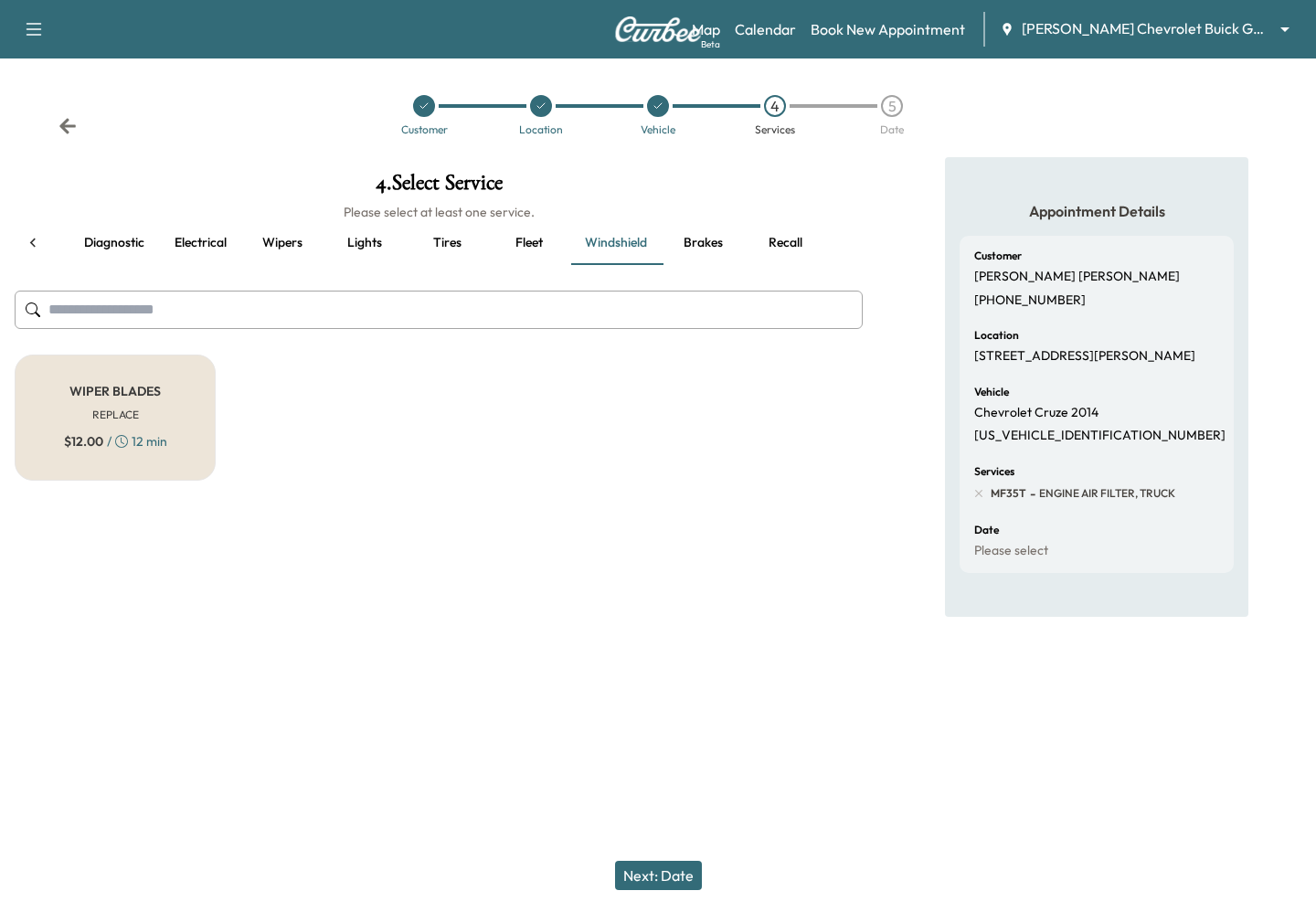
click at [713, 238] on button "Brakes" at bounding box center [702, 243] width 82 height 44
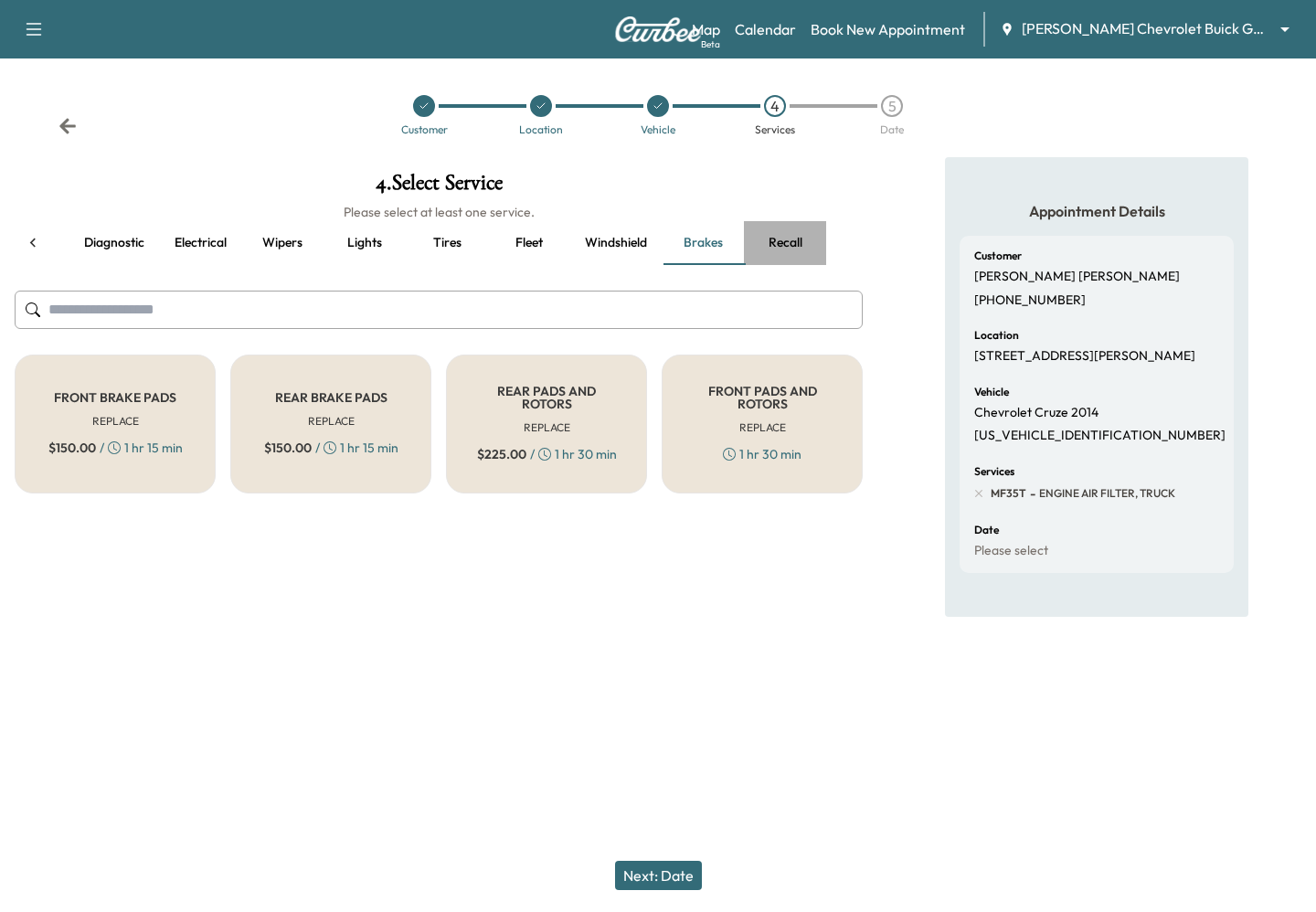
click at [774, 239] on button "Recall" at bounding box center [785, 243] width 82 height 44
